Goal: Task Accomplishment & Management: Manage account settings

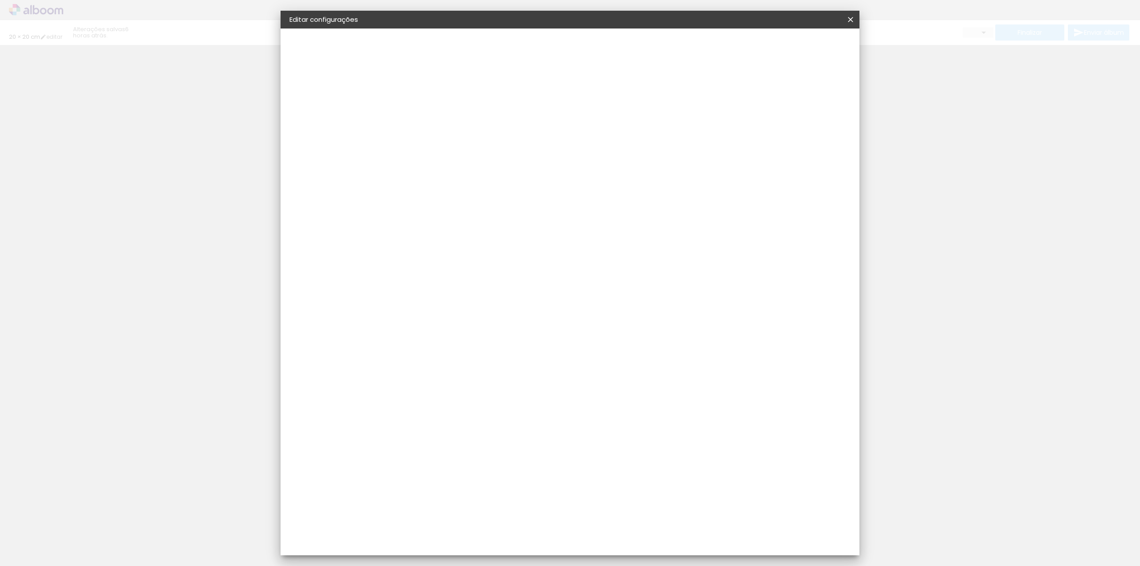
type input "20"
type input "40"
